Goal: Task Accomplishment & Management: Use online tool/utility

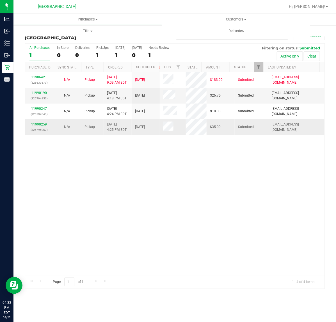
click at [42, 124] on link "11990259" at bounding box center [39, 125] width 16 height 4
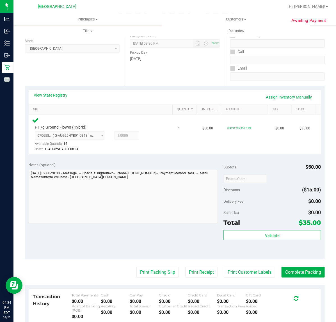
scroll to position [148, 0]
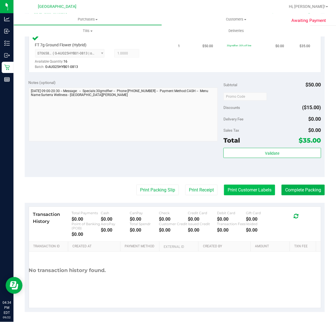
click at [252, 191] on button "Print Customer Labels" at bounding box center [249, 190] width 51 height 11
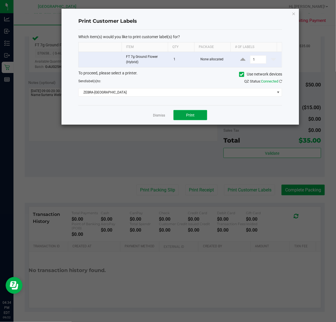
click at [200, 114] on button "Print" at bounding box center [191, 115] width 34 height 10
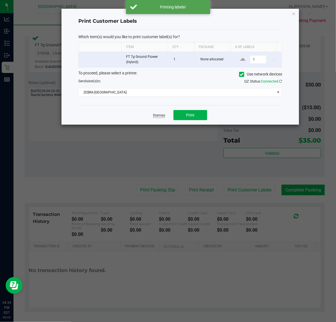
click at [160, 114] on link "Dismiss" at bounding box center [159, 115] width 12 height 5
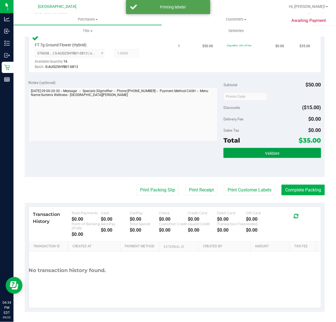
click at [250, 152] on button "Validate" at bounding box center [273, 153] width 98 height 10
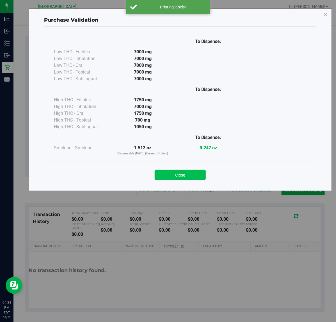
click at [175, 175] on button "Close" at bounding box center [180, 175] width 51 height 10
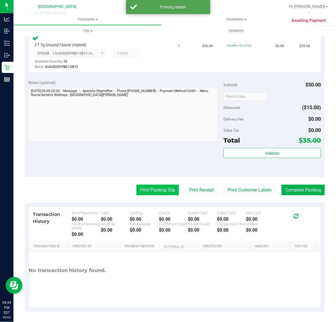
click at [158, 193] on button "Print Packing Slip" at bounding box center [158, 190] width 42 height 11
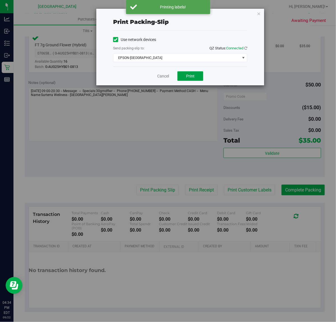
click at [196, 77] on button "Print" at bounding box center [191, 76] width 26 height 10
click at [164, 76] on link "Cancel" at bounding box center [163, 76] width 12 height 6
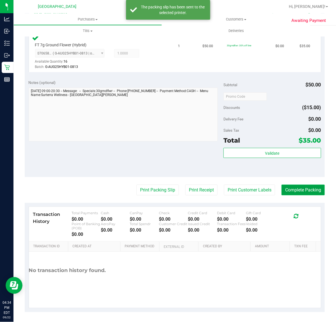
click at [290, 190] on button "Complete Packing" at bounding box center [303, 190] width 43 height 11
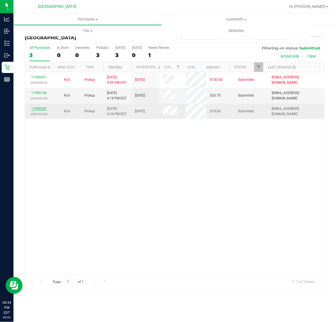
click at [35, 108] on link "11990247" at bounding box center [39, 109] width 16 height 4
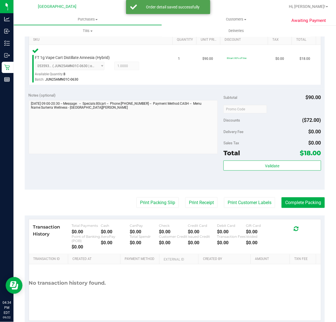
scroll to position [141, 0]
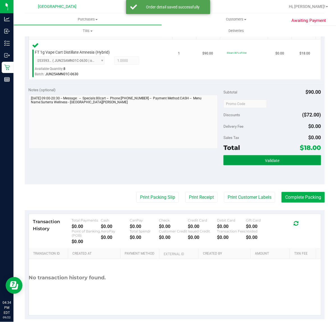
click at [298, 160] on button "Validate" at bounding box center [273, 160] width 98 height 10
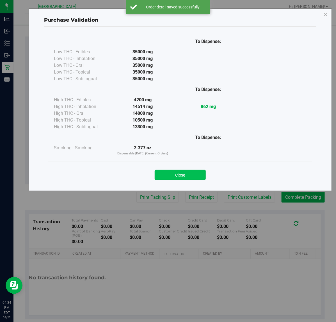
click at [196, 170] on button "Close" at bounding box center [180, 175] width 51 height 10
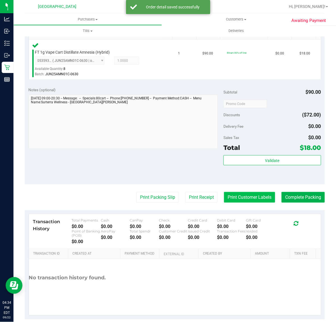
click at [259, 197] on button "Print Customer Labels" at bounding box center [249, 197] width 51 height 11
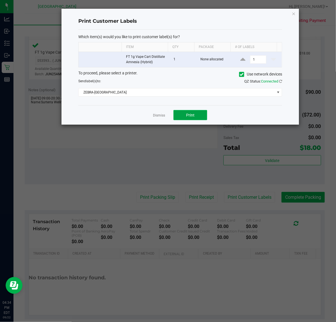
click at [192, 116] on span "Print" at bounding box center [190, 115] width 8 height 4
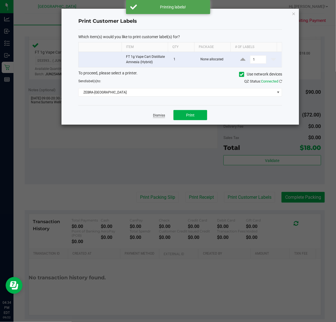
click at [164, 117] on link "Dismiss" at bounding box center [159, 115] width 12 height 5
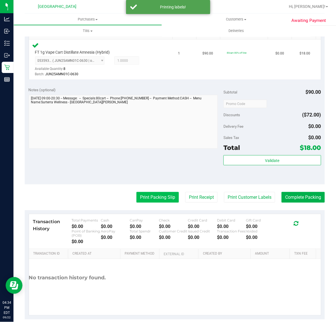
click at [158, 198] on button "Print Packing Slip" at bounding box center [158, 197] width 42 height 11
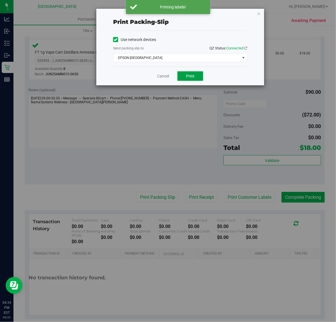
click at [197, 78] on button "Print" at bounding box center [191, 76] width 26 height 10
click at [164, 76] on link "Cancel" at bounding box center [163, 76] width 12 height 6
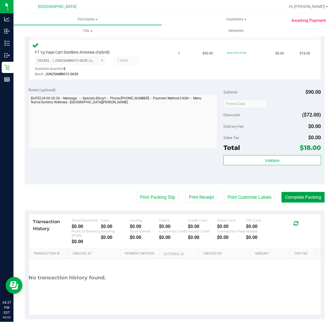
click at [297, 198] on button "Complete Packing" at bounding box center [303, 197] width 43 height 11
